Goal: Task Accomplishment & Management: Manage account settings

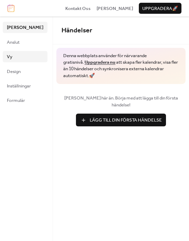
click at [16, 54] on link "Vy" at bounding box center [25, 56] width 45 height 11
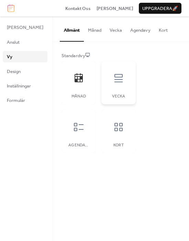
click at [119, 89] on div "Vecka" at bounding box center [119, 82] width 34 height 43
click at [76, 124] on icon at bounding box center [79, 127] width 10 height 8
click at [108, 137] on div "Kort" at bounding box center [119, 131] width 34 height 43
click at [69, 133] on div at bounding box center [79, 127] width 21 height 21
click at [128, 77] on div "Vecka" at bounding box center [119, 82] width 34 height 43
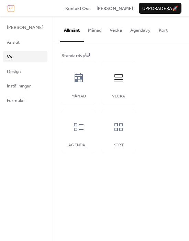
click at [159, 34] on button "Kort" at bounding box center [163, 29] width 17 height 24
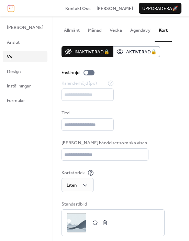
scroll to position [11, 0]
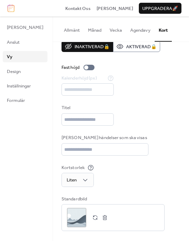
click at [112, 33] on button "Vecka" at bounding box center [116, 29] width 21 height 24
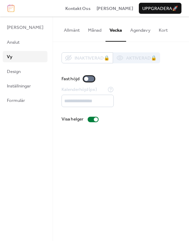
click at [88, 79] on div at bounding box center [89, 79] width 11 height 6
click at [90, 79] on div at bounding box center [92, 79] width 4 height 4
click at [88, 79] on div at bounding box center [89, 79] width 11 height 6
click at [90, 79] on div at bounding box center [92, 79] width 4 height 4
click at [8, 71] on span "Design" at bounding box center [14, 71] width 14 height 7
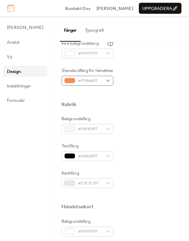
scroll to position [172, 0]
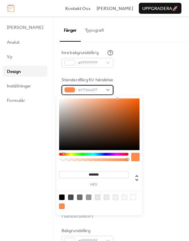
click at [93, 87] on span "#FF8946FF" at bounding box center [90, 90] width 24 height 7
click at [130, 89] on div "Standardfärg för händelse #FF8946FF" at bounding box center [121, 85] width 119 height 19
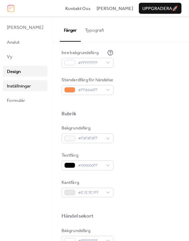
click at [18, 86] on span "Inställningar" at bounding box center [19, 86] width 24 height 7
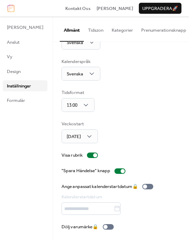
scroll to position [27, 0]
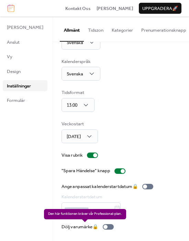
click at [91, 226] on div "Dölj varumärke 🔒" at bounding box center [89, 227] width 55 height 7
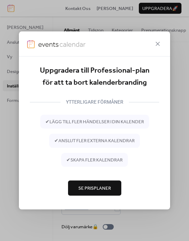
click at [91, 187] on span "Se Prisplaner" at bounding box center [95, 188] width 33 height 7
